Goal: Information Seeking & Learning: Learn about a topic

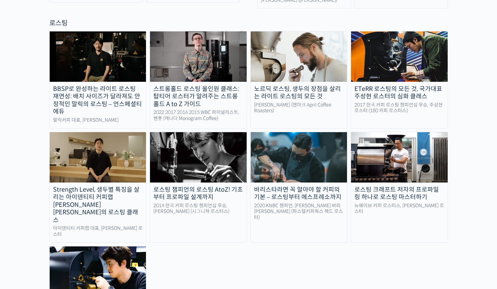
scroll to position [612, 0]
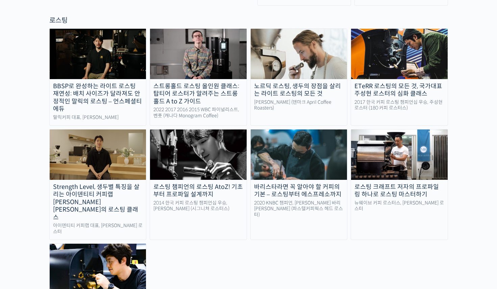
click at [213, 136] on img at bounding box center [198, 154] width 97 height 50
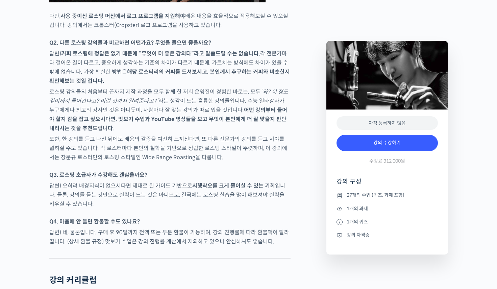
scroll to position [3008, 0]
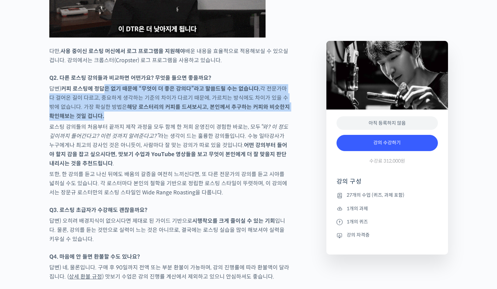
drag, startPoint x: 105, startPoint y: 68, endPoint x: 139, endPoint y: 90, distance: 40.4
click at [139, 90] on p "답변) 커피 로스팅에 정답은 없기 때문에 “무엇이 더 좋은 강의다”라고 말씀드릴 수는 없습니다. 각 전문가마다 걸어온 길이 다르고, 중요하게 …" at bounding box center [169, 102] width 241 height 36
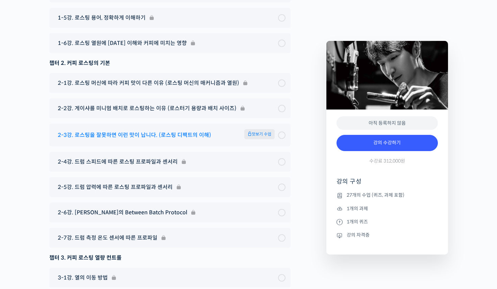
scroll to position [3476, 0]
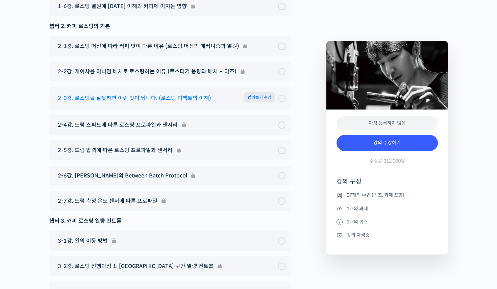
click at [169, 94] on span "2-3강. 로스팅을 잘못하면 이런 맛이 납니다. (로스팅 디팩트의 이해)" at bounding box center [134, 98] width 153 height 9
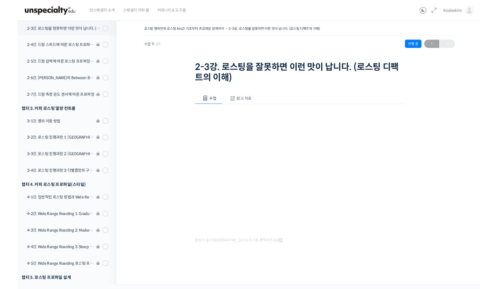
scroll to position [28, 0]
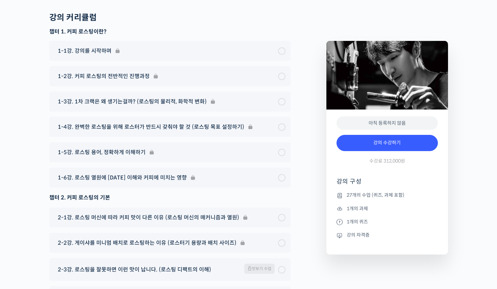
scroll to position [3302, 0]
